Goal: Information Seeking & Learning: Learn about a topic

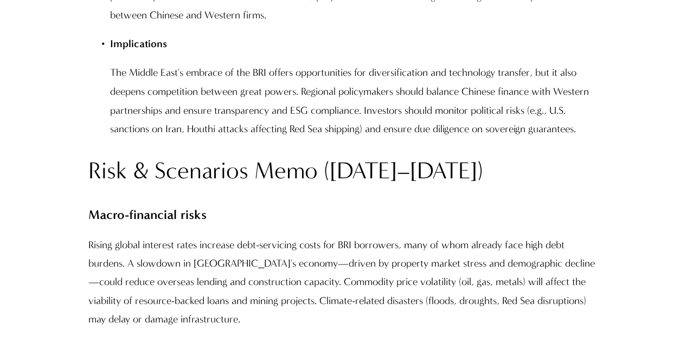
scroll to position [9165, 0]
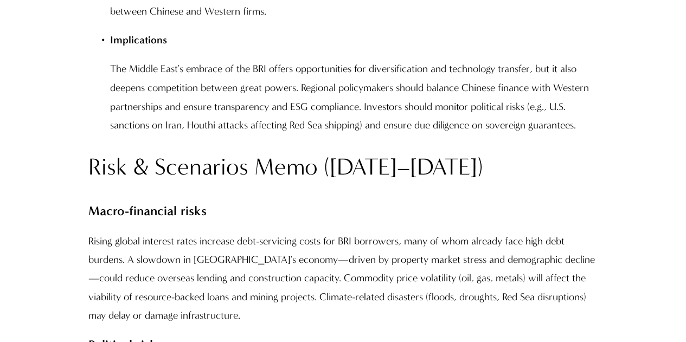
drag, startPoint x: 88, startPoint y: 104, endPoint x: 341, endPoint y: 125, distance: 254.5
drag, startPoint x: 87, startPoint y: 101, endPoint x: 598, endPoint y: 104, distance: 511.6
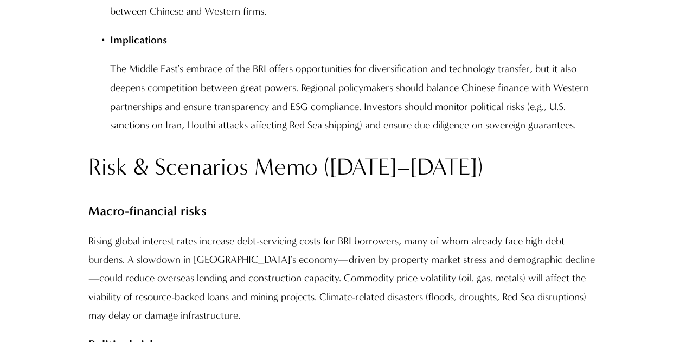
copy p "Elections, coups and protests in host countries can derail projects. Local oppo…"
drag, startPoint x: 80, startPoint y: 102, endPoint x: 204, endPoint y: 126, distance: 125.9
copy p "Elections, coups and protests in host countries can derail projects. Local oppo…"
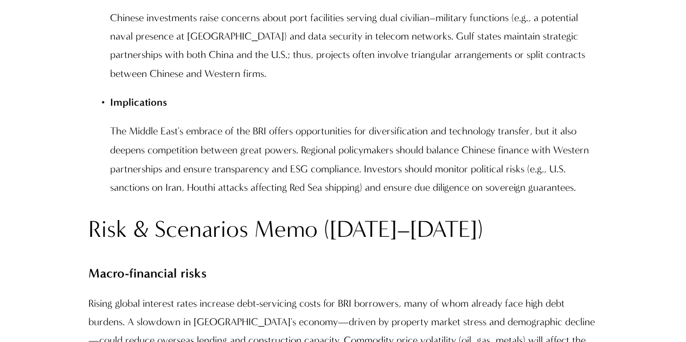
scroll to position [9056, 0]
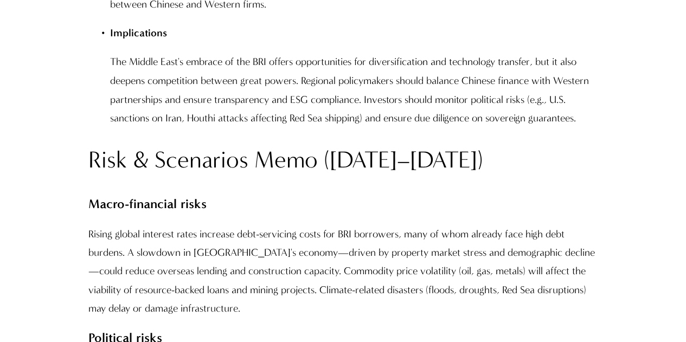
scroll to position [9111, 0]
